Goal: Find contact information: Find contact information

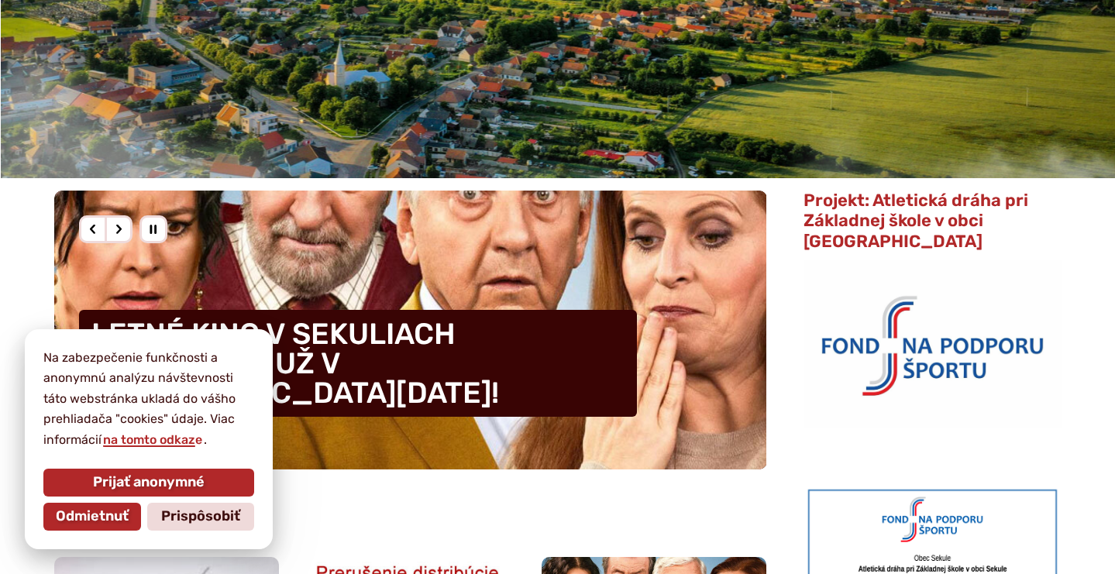
scroll to position [363, 0]
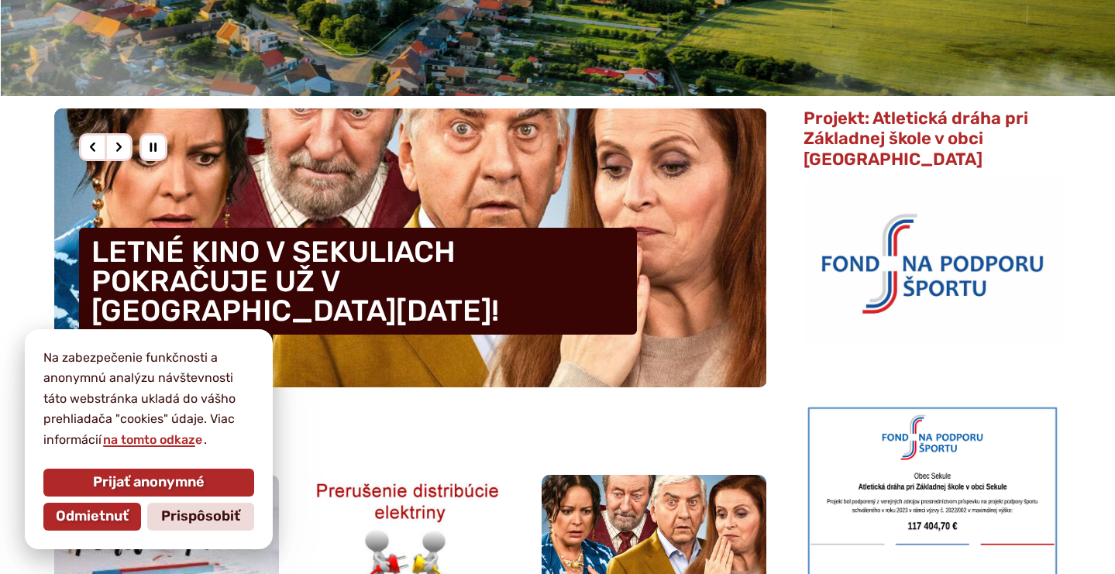
click at [183, 518] on span "Prispôsobiť" at bounding box center [200, 516] width 79 height 17
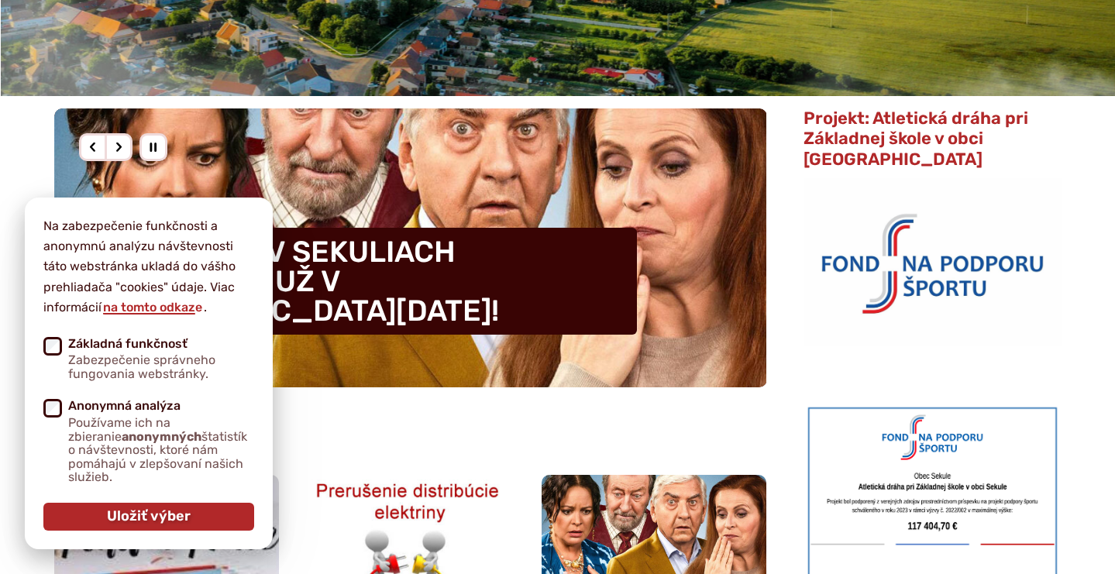
click at [183, 516] on span "Uložiť výber" at bounding box center [149, 516] width 84 height 17
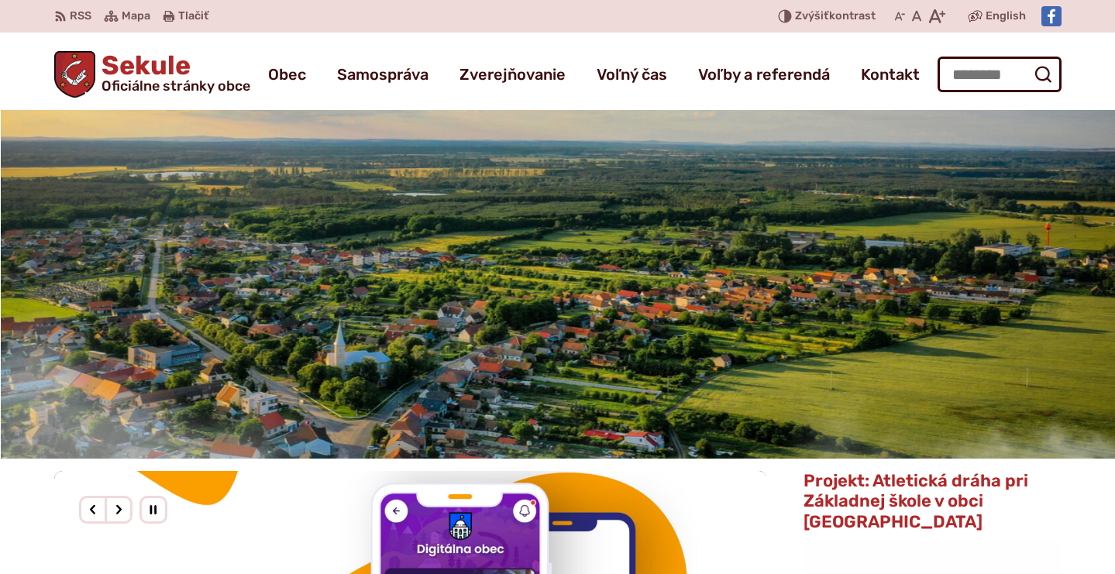
scroll to position [0, 0]
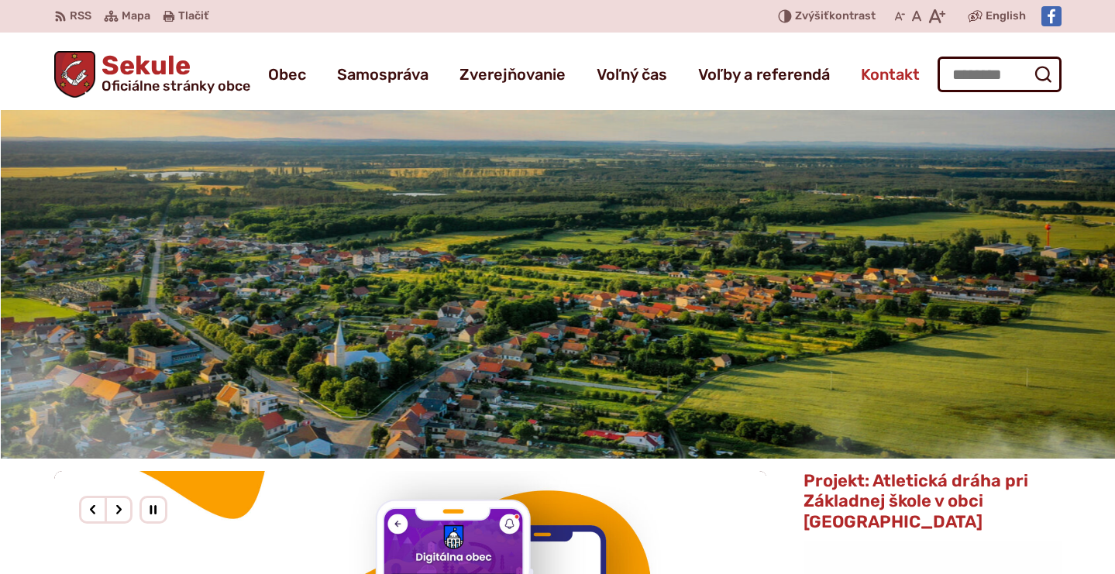
click at [895, 74] on span "Kontakt" at bounding box center [890, 74] width 59 height 43
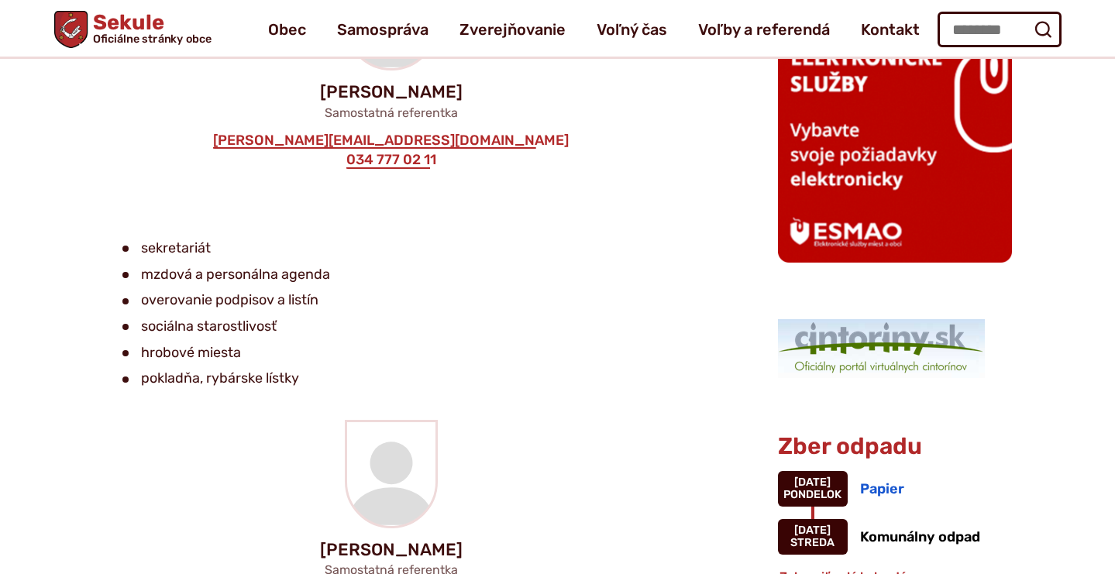
scroll to position [1345, 0]
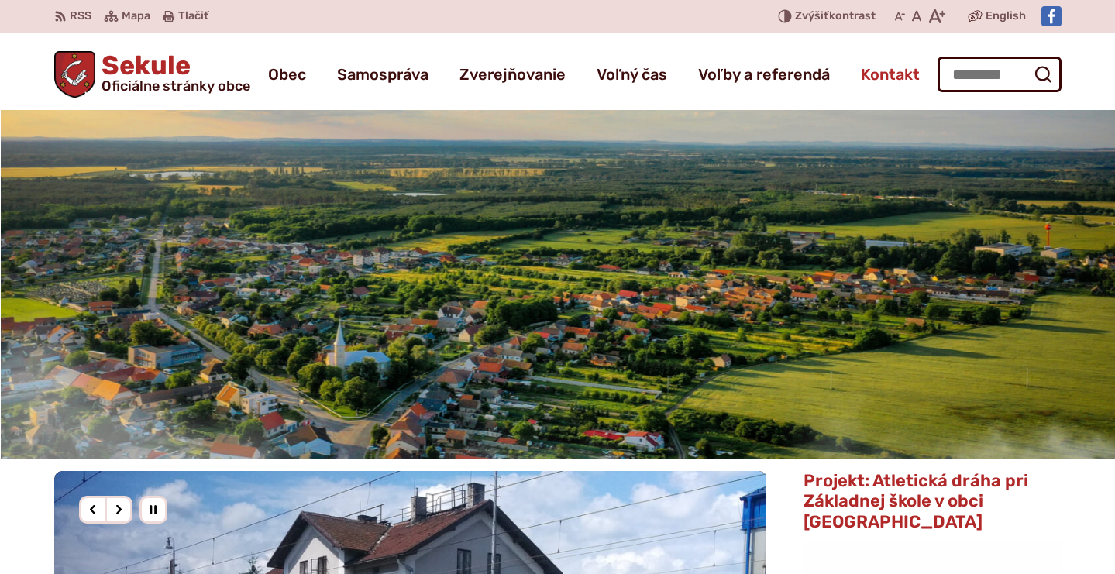
click at [886, 75] on span "Kontakt" at bounding box center [890, 74] width 59 height 43
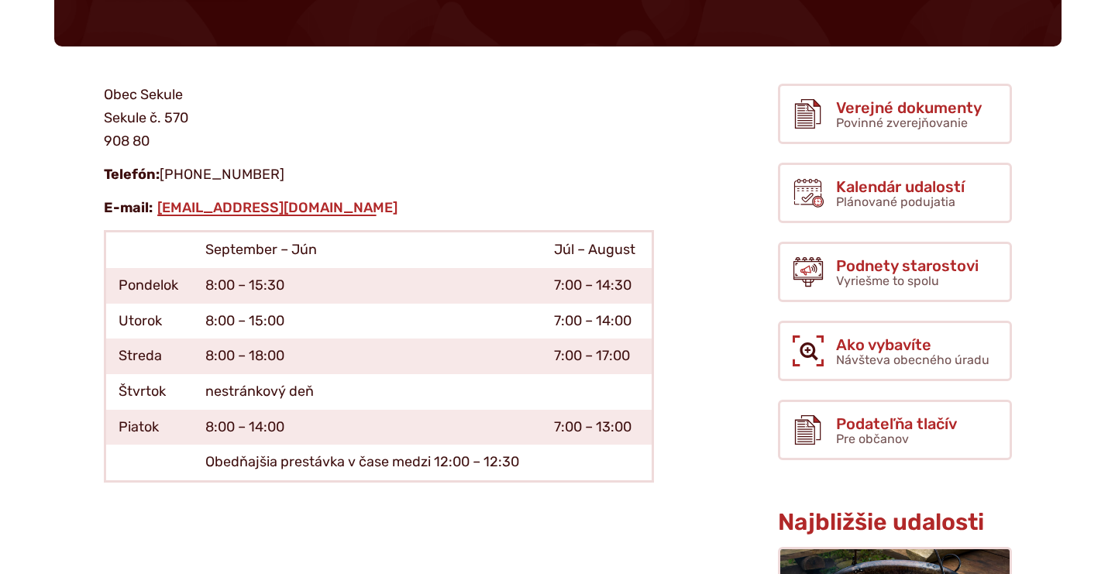
scroll to position [243, 0]
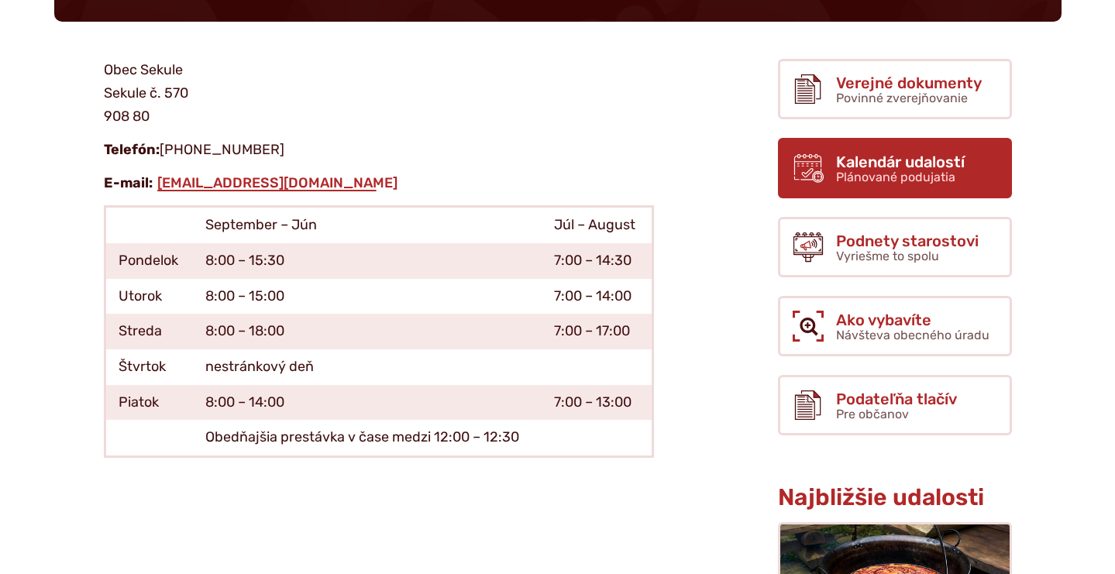
click at [904, 164] on span "Kalendár udalostí" at bounding box center [900, 161] width 129 height 17
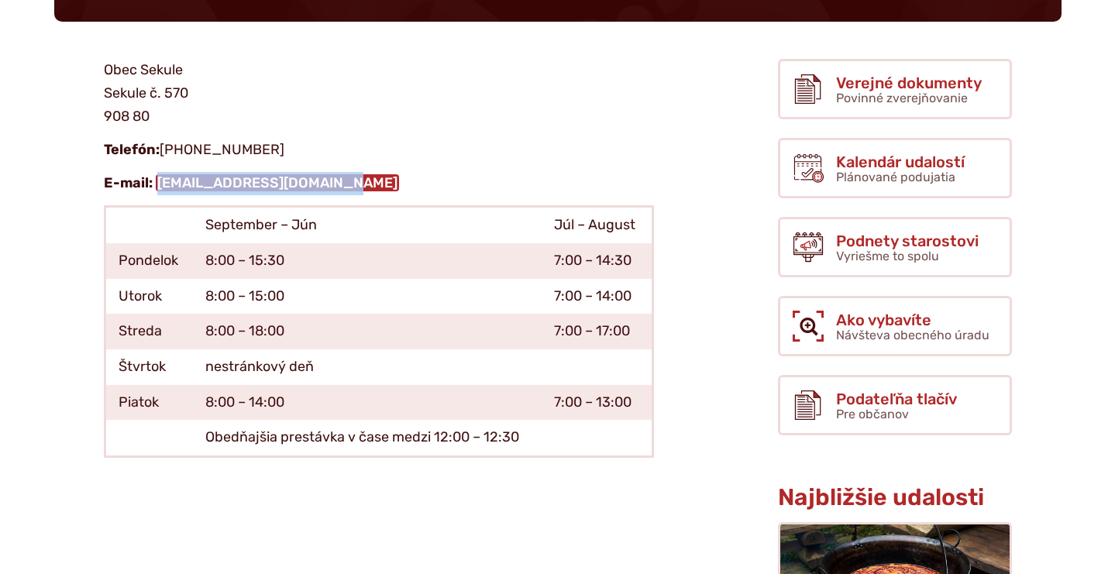
drag, startPoint x: 373, startPoint y: 184, endPoint x: 157, endPoint y: 186, distance: 216.2
click at [158, 185] on p "E-mail: obecnyurad@obecsekule.sk" at bounding box center [379, 183] width 550 height 23
copy p "[EMAIL_ADDRESS][DOMAIN_NAME]"
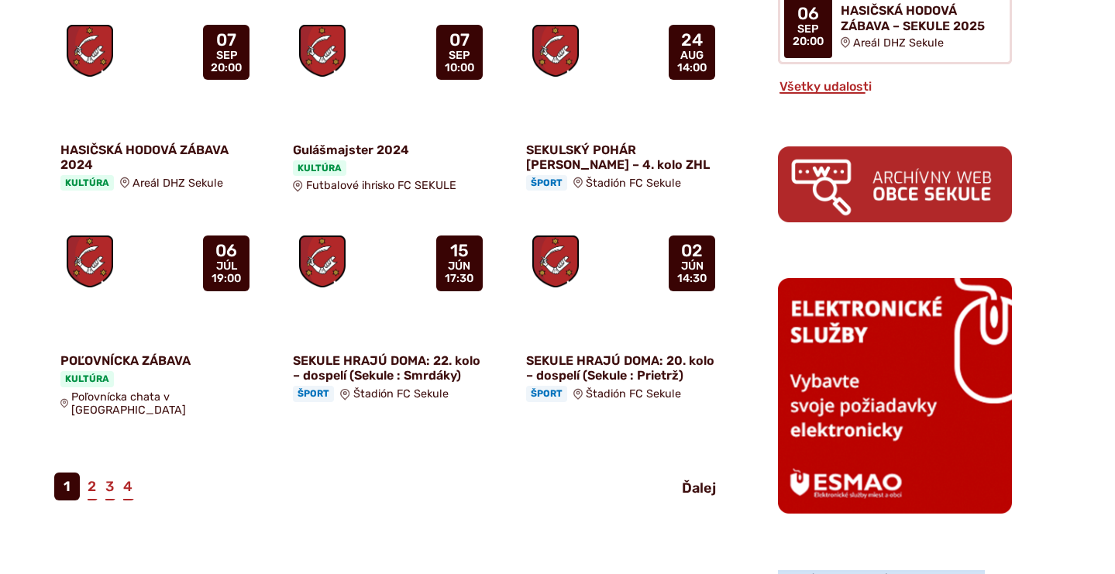
scroll to position [1144, 0]
